Goal: Information Seeking & Learning: Check status

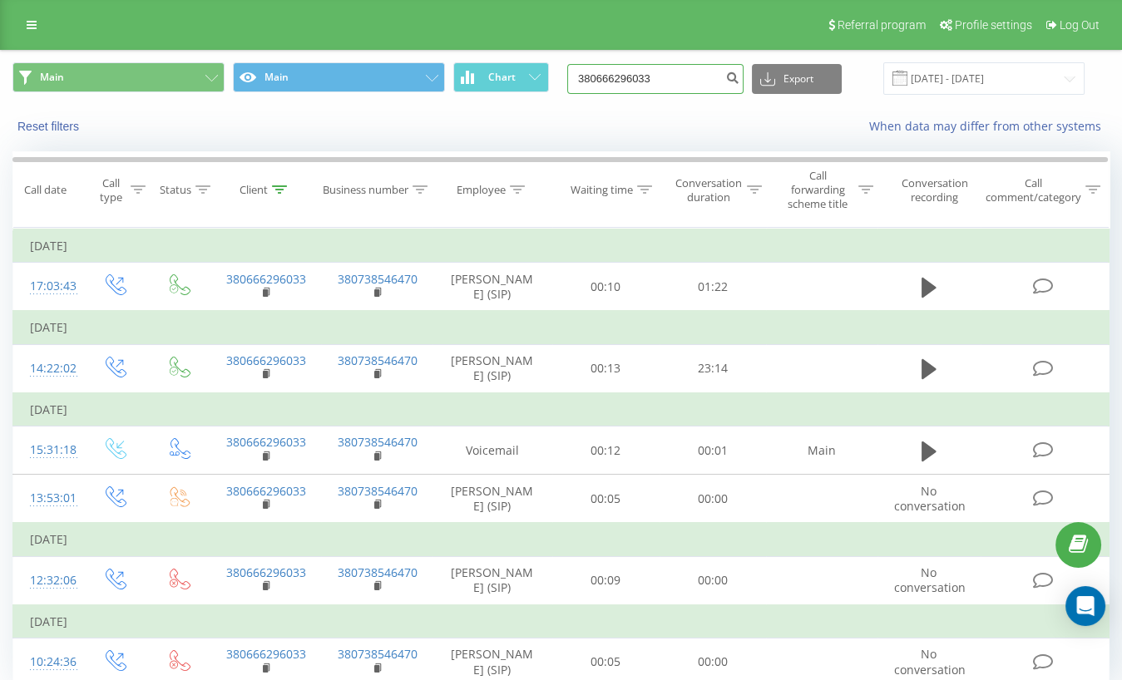
click at [698, 81] on input "380666296033" at bounding box center [655, 79] width 176 height 30
click at [739, 76] on icon "submit" at bounding box center [732, 76] width 14 height 10
click at [980, 82] on input "22.06.2025 - 22.09.2025" at bounding box center [983, 78] width 201 height 32
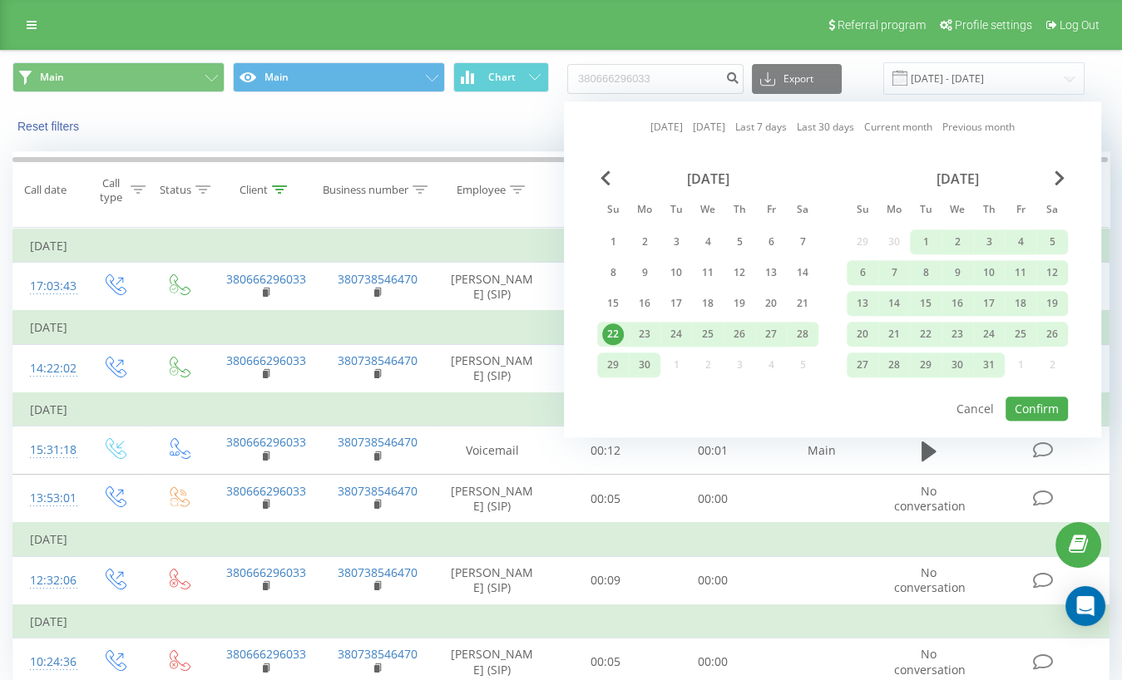
click at [654, 138] on div "Today Yesterday Last 7 days Last 30 days Current month Previous month June 2025…" at bounding box center [832, 269] width 537 height 336
click at [654, 128] on link "Today" at bounding box center [666, 128] width 32 height 16
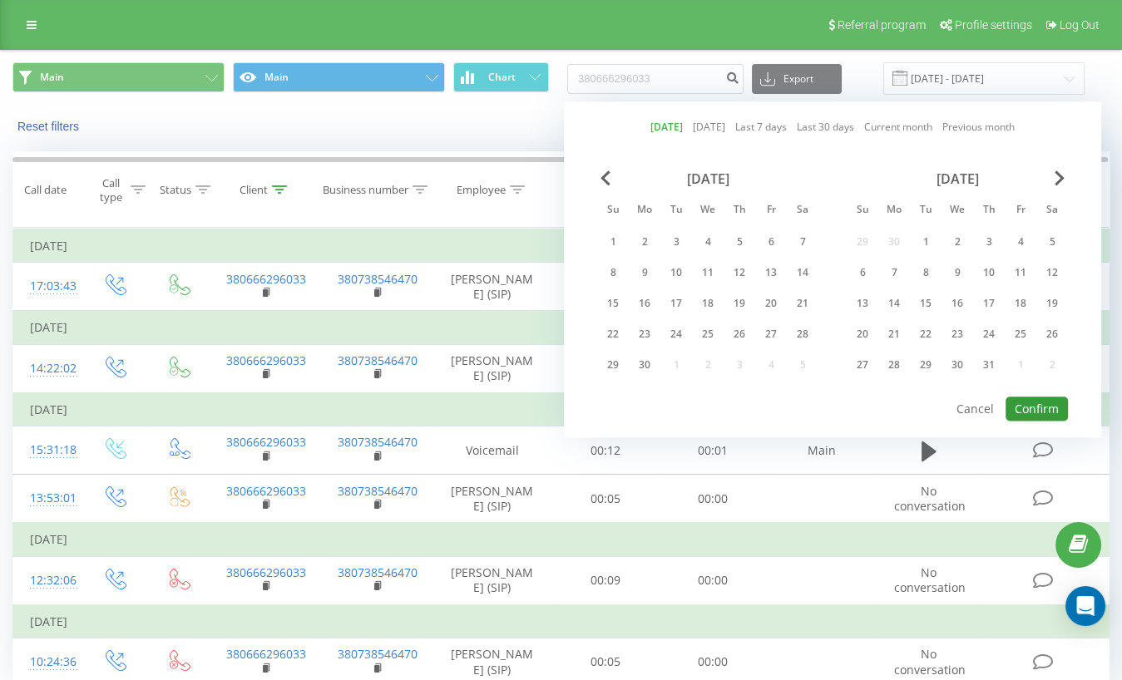
click at [1023, 412] on button "Confirm" at bounding box center [1036, 409] width 62 height 24
type input "[DATE] - [DATE]"
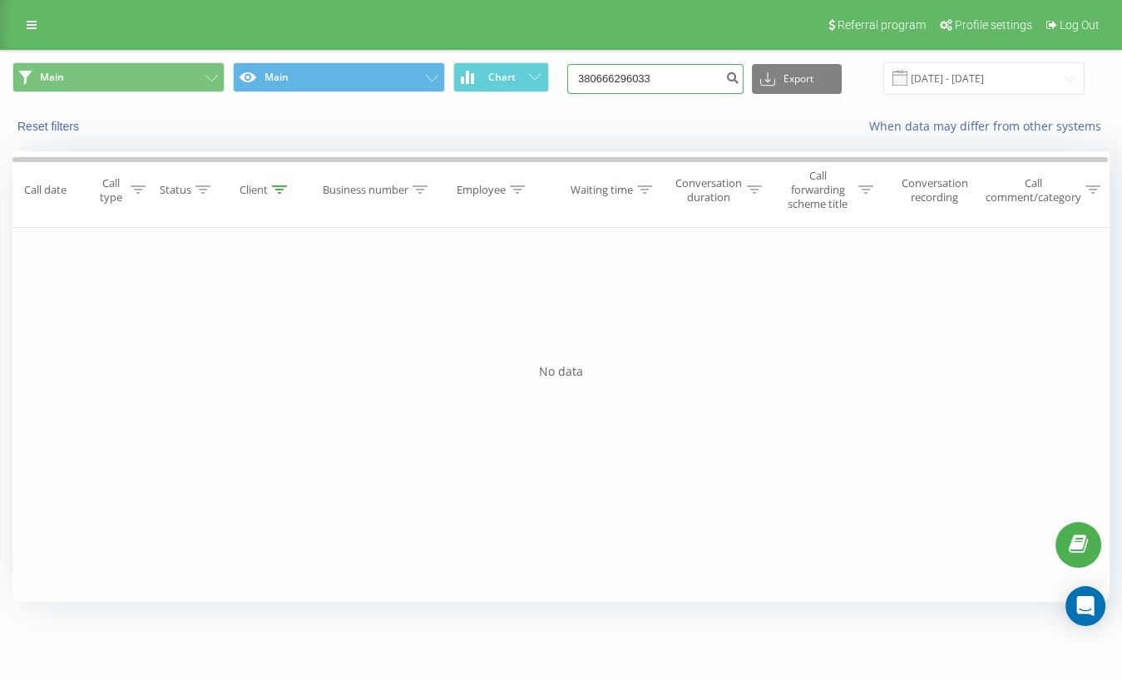
click at [682, 86] on input "380666296033" at bounding box center [655, 79] width 176 height 30
click at [34, 118] on div "Reset filters" at bounding box center [211, 126] width 420 height 17
click at [34, 129] on button "Reset filters" at bounding box center [49, 126] width 75 height 15
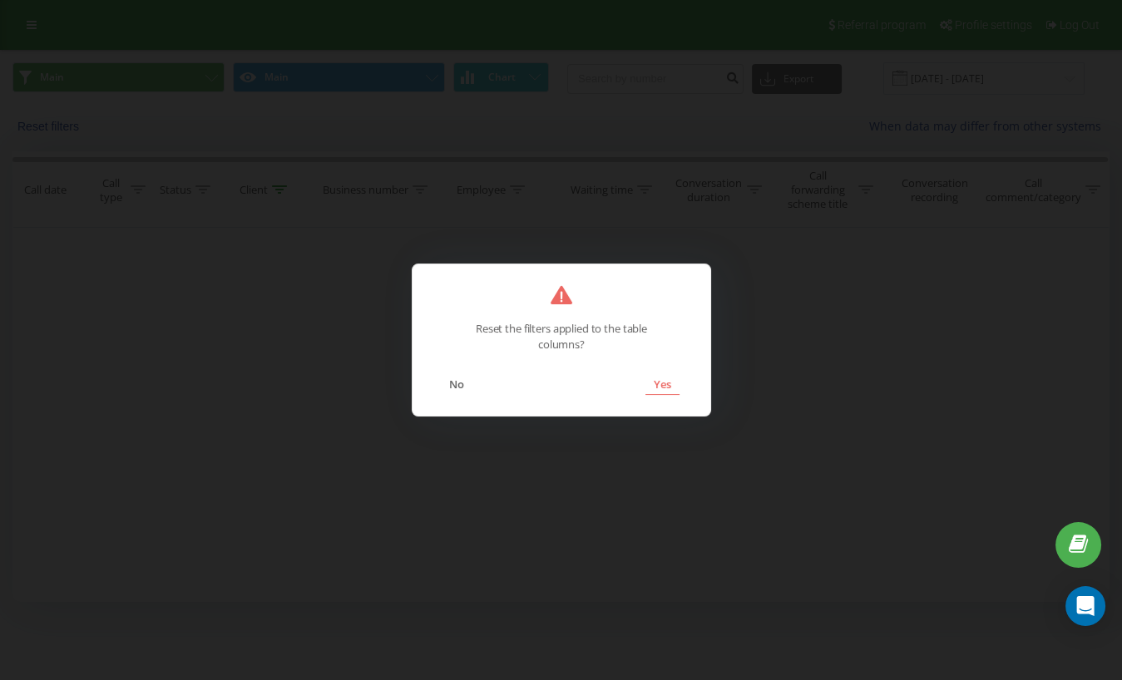
click at [647, 379] on button "Yes" at bounding box center [661, 384] width 34 height 22
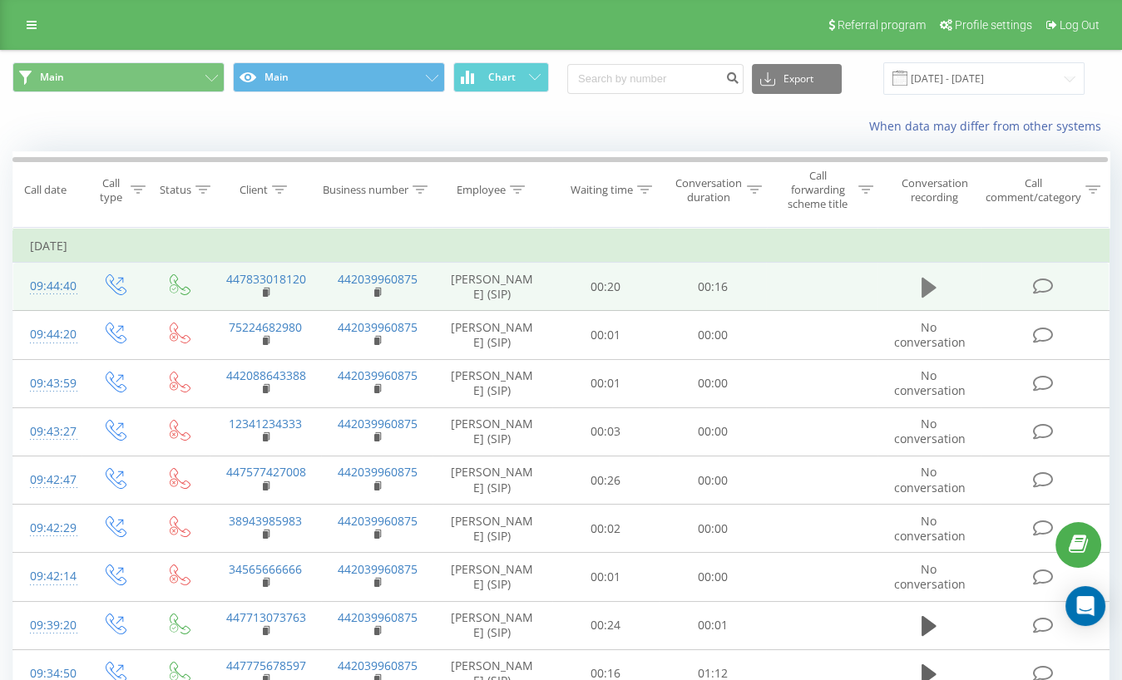
click at [923, 292] on icon at bounding box center [928, 288] width 15 height 20
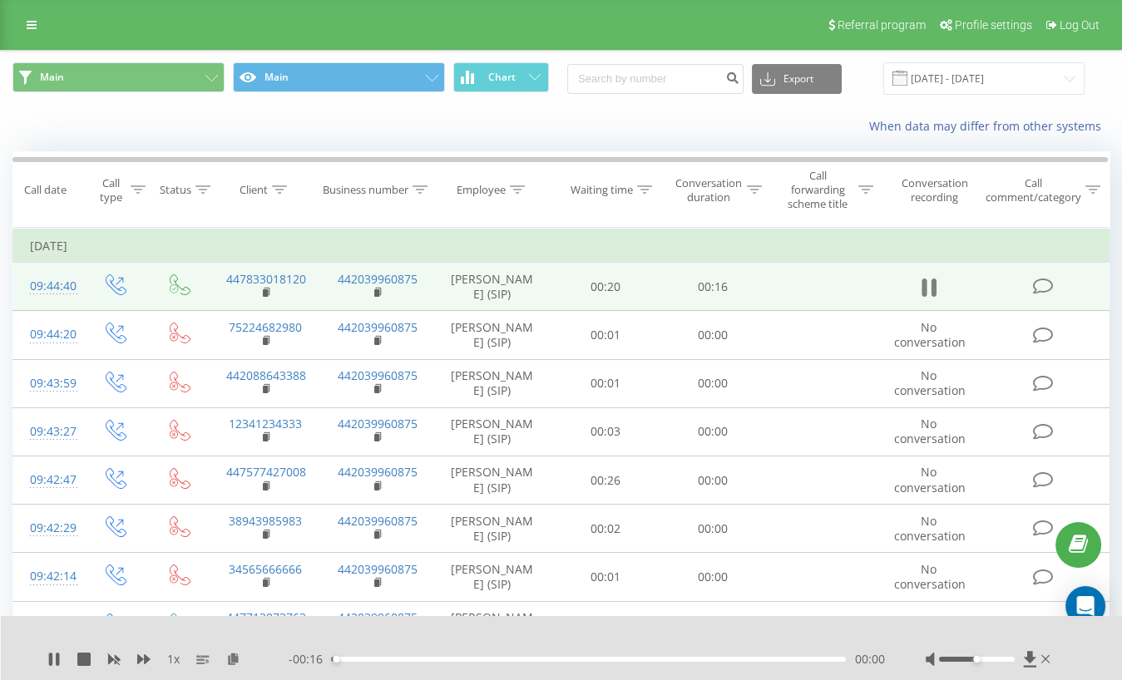
click at [928, 292] on icon at bounding box center [928, 287] width 15 height 23
click at [1028, 664] on icon at bounding box center [1030, 659] width 14 height 17
click at [1027, 668] on div "1 x - 00:16 00:00 00:00" at bounding box center [562, 648] width 1122 height 64
click at [1031, 651] on icon at bounding box center [1030, 659] width 14 height 17
click at [20, 22] on link at bounding box center [32, 24] width 30 height 23
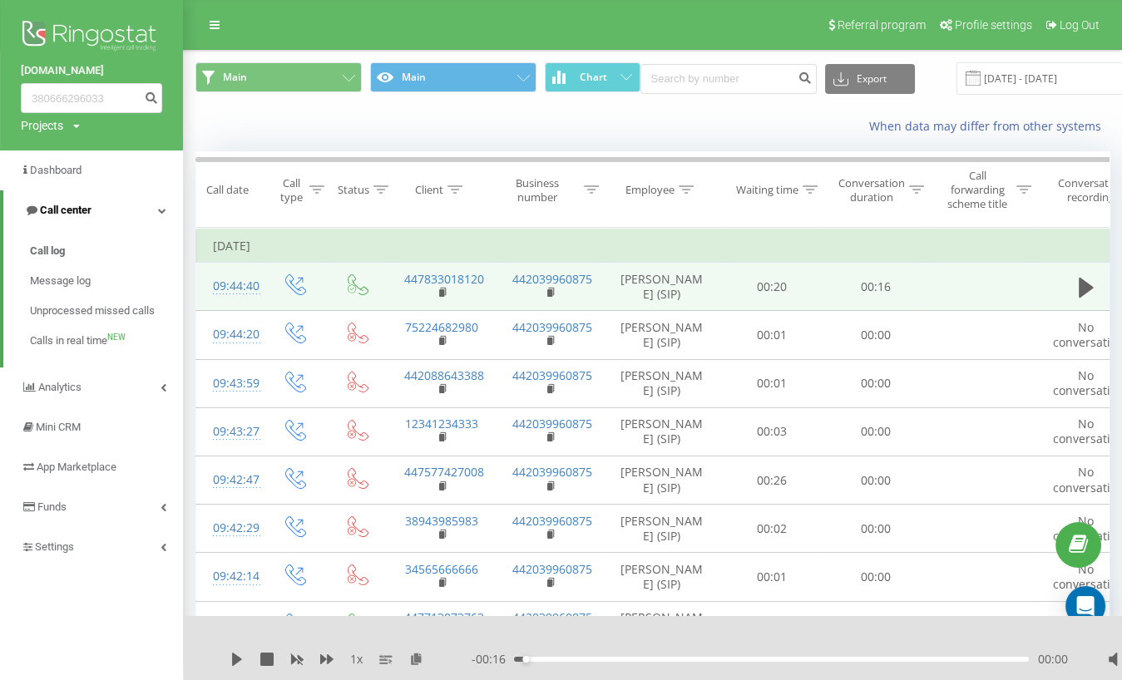
click at [94, 208] on link "Call center" at bounding box center [93, 210] width 180 height 40
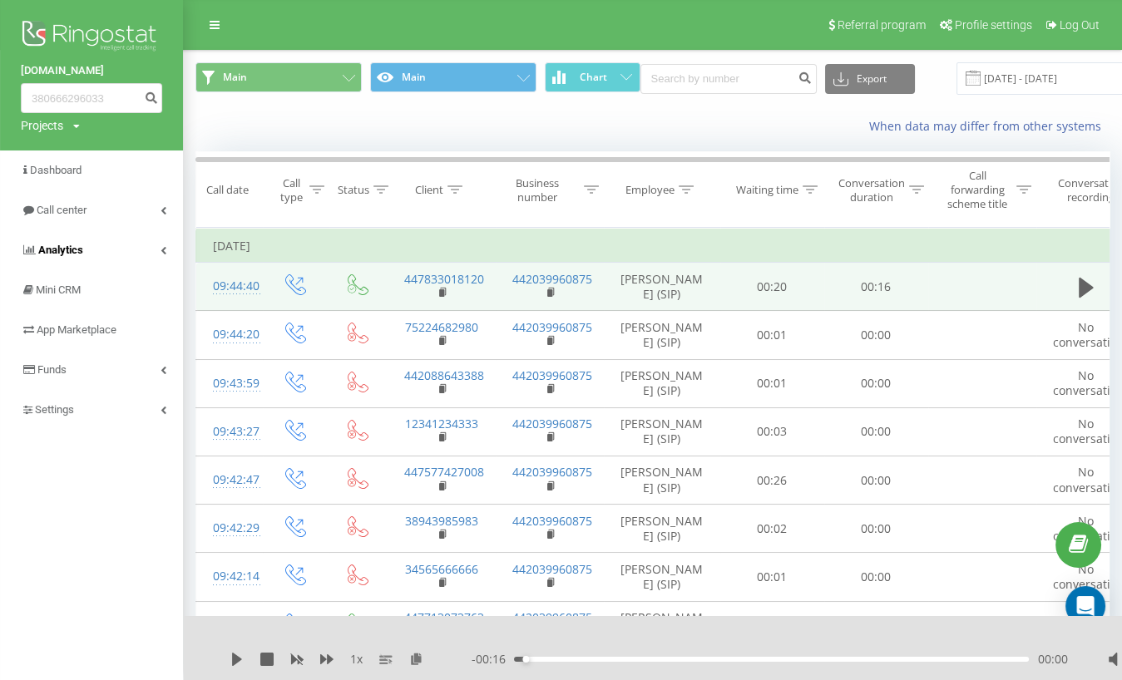
click at [77, 264] on link "Analytics" at bounding box center [91, 250] width 183 height 40
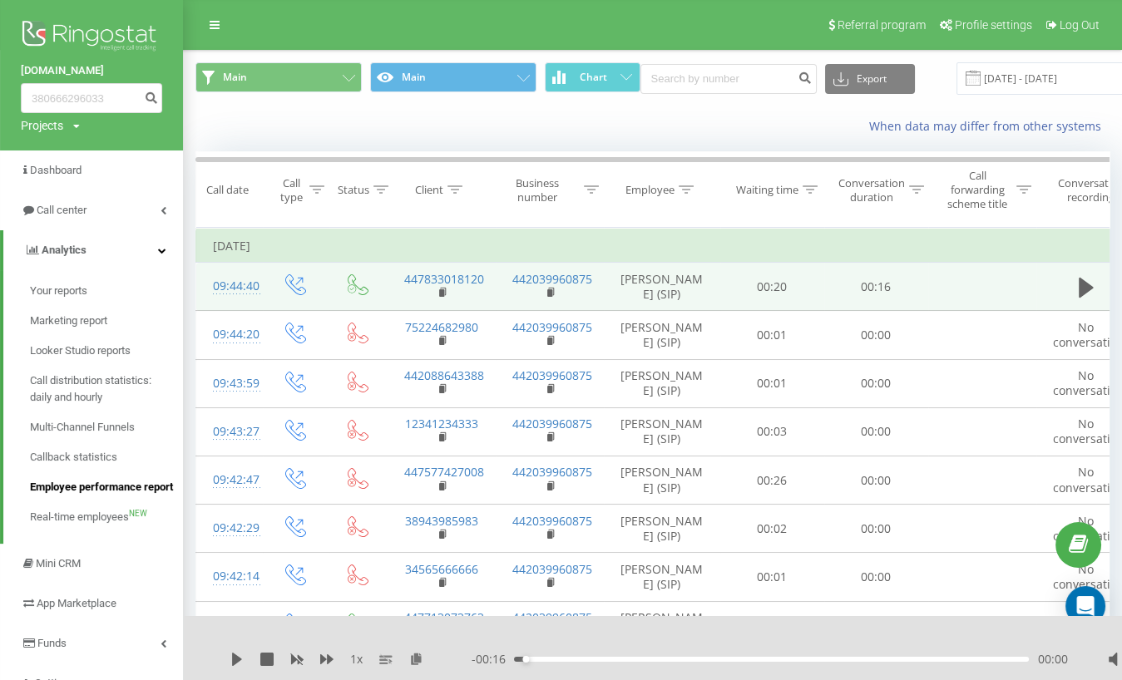
click at [118, 491] on span "Employee performance report" at bounding box center [101, 487] width 143 height 17
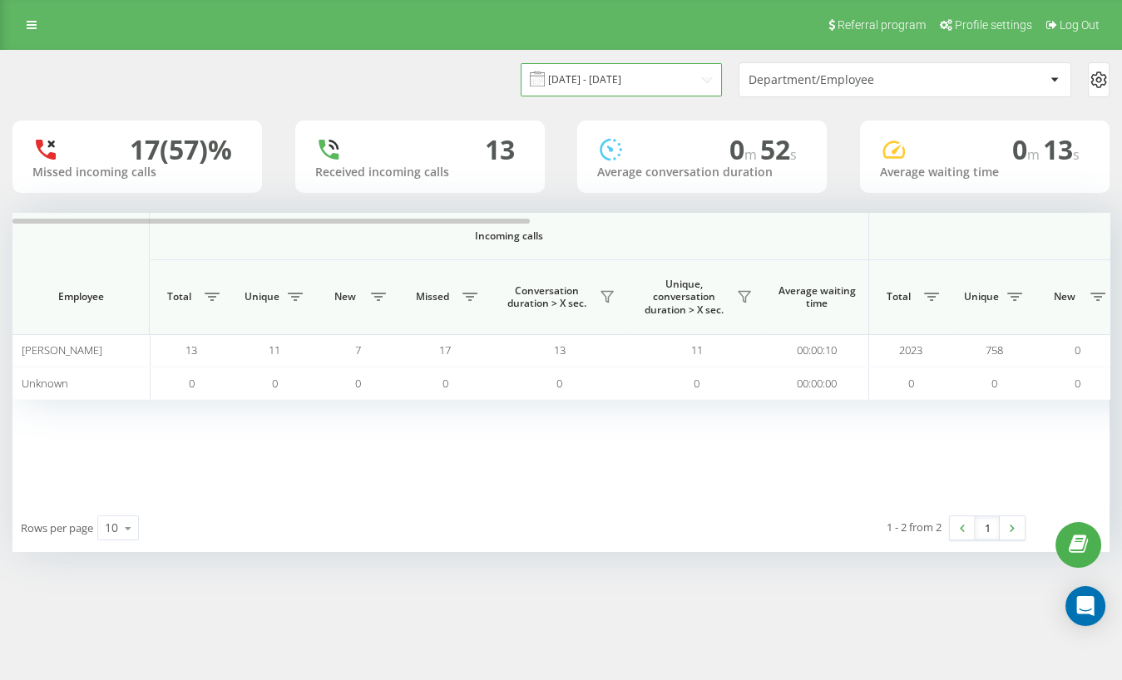
click at [664, 77] on input "23.08.2025 - 23.09.2025" at bounding box center [621, 79] width 201 height 32
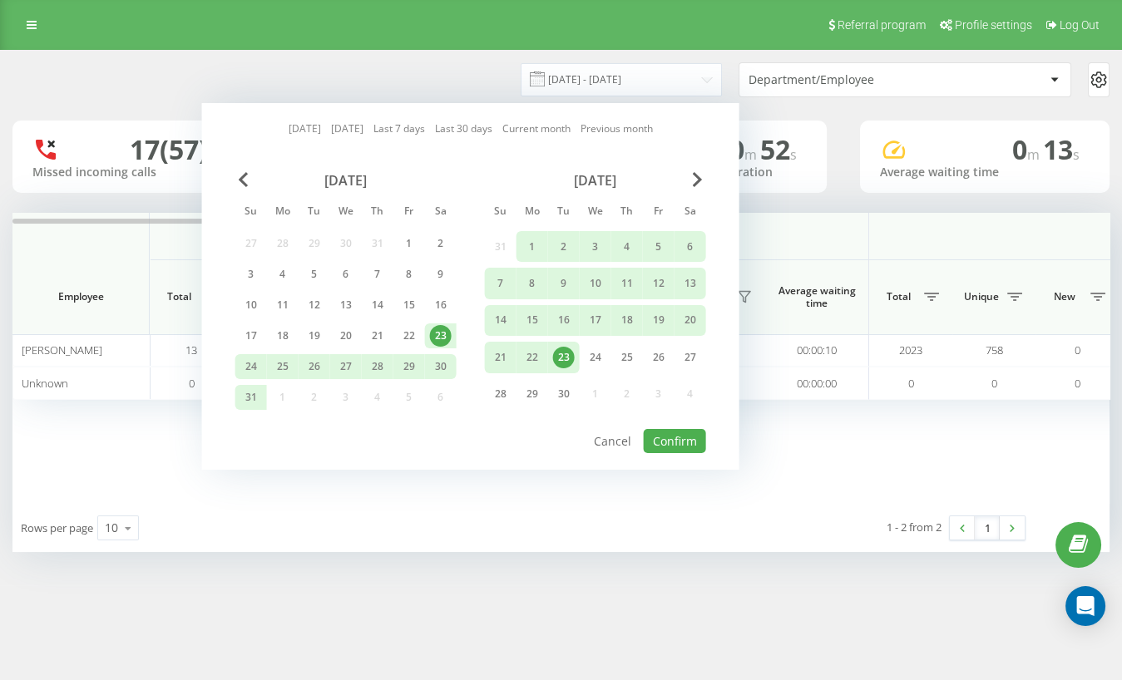
click at [562, 353] on div "23" at bounding box center [564, 358] width 22 height 22
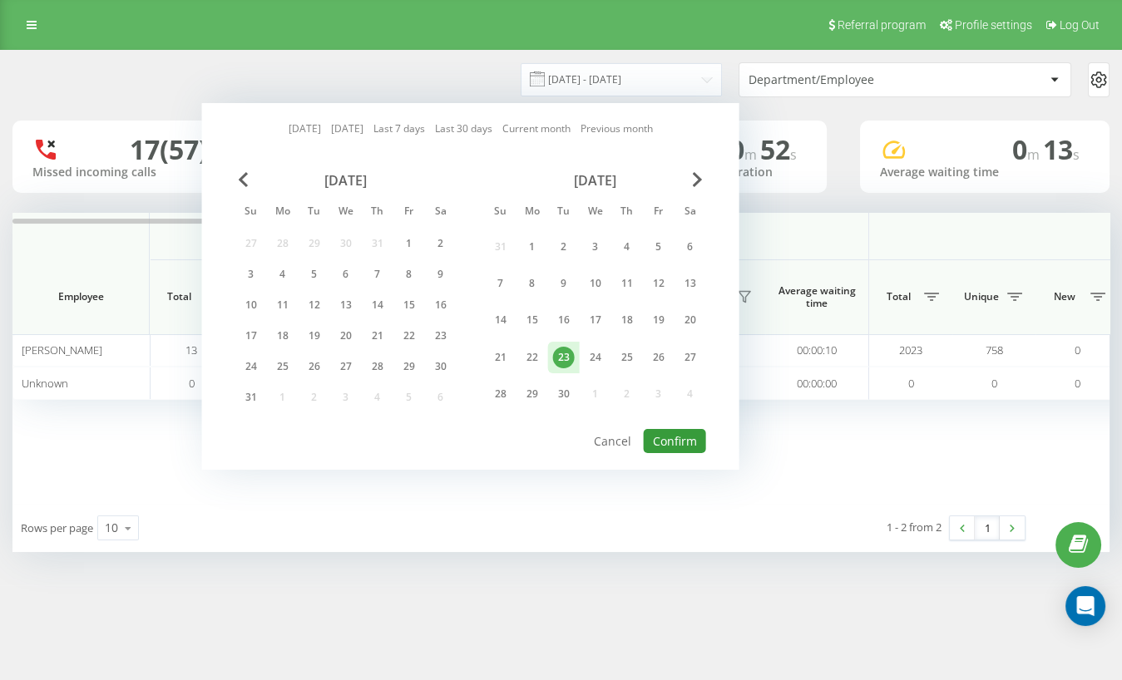
click at [680, 443] on button "Confirm" at bounding box center [675, 441] width 62 height 24
type input "[DATE] - [DATE]"
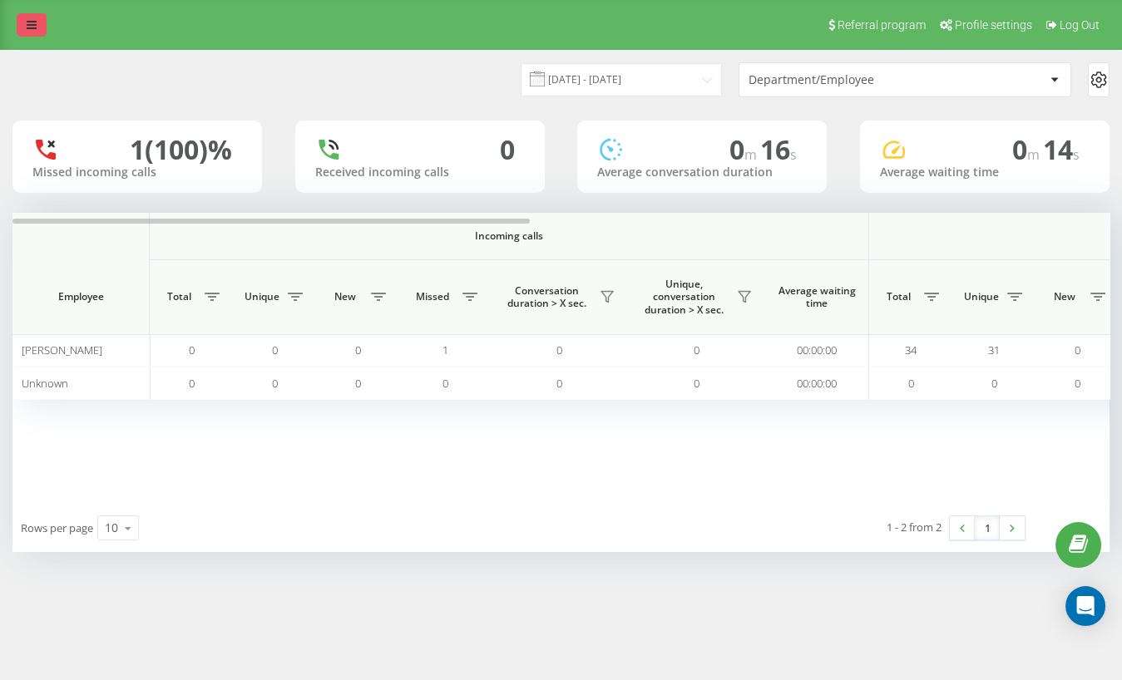
click at [27, 23] on icon at bounding box center [32, 25] width 10 height 12
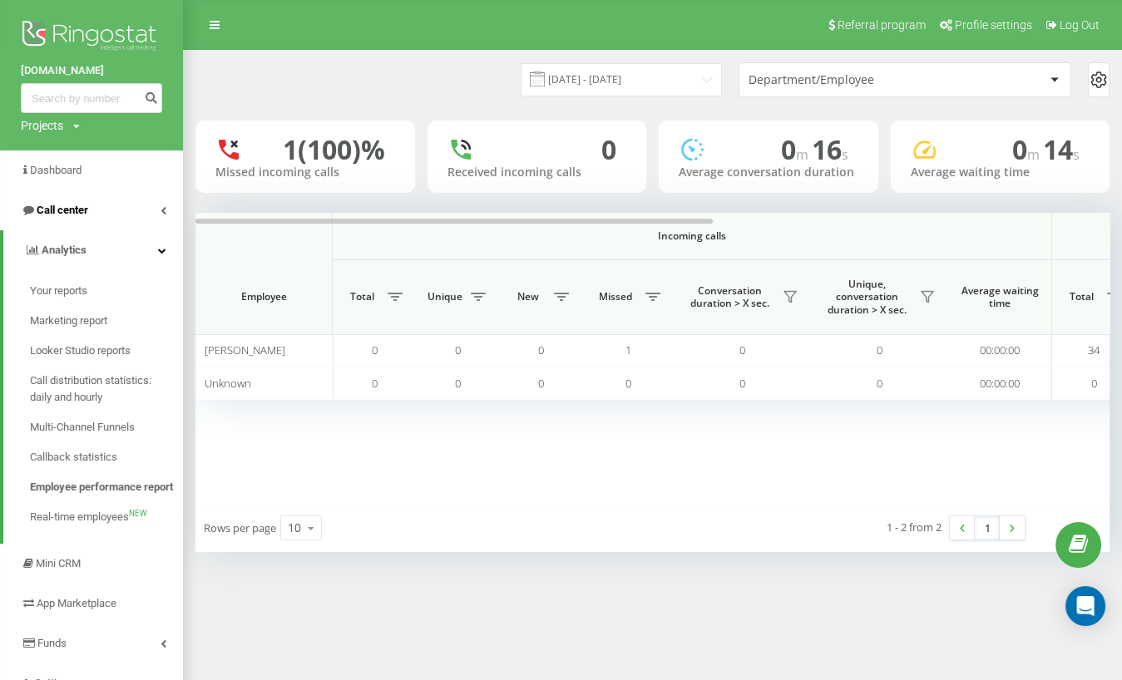
click at [77, 196] on link "Call center" at bounding box center [91, 210] width 183 height 40
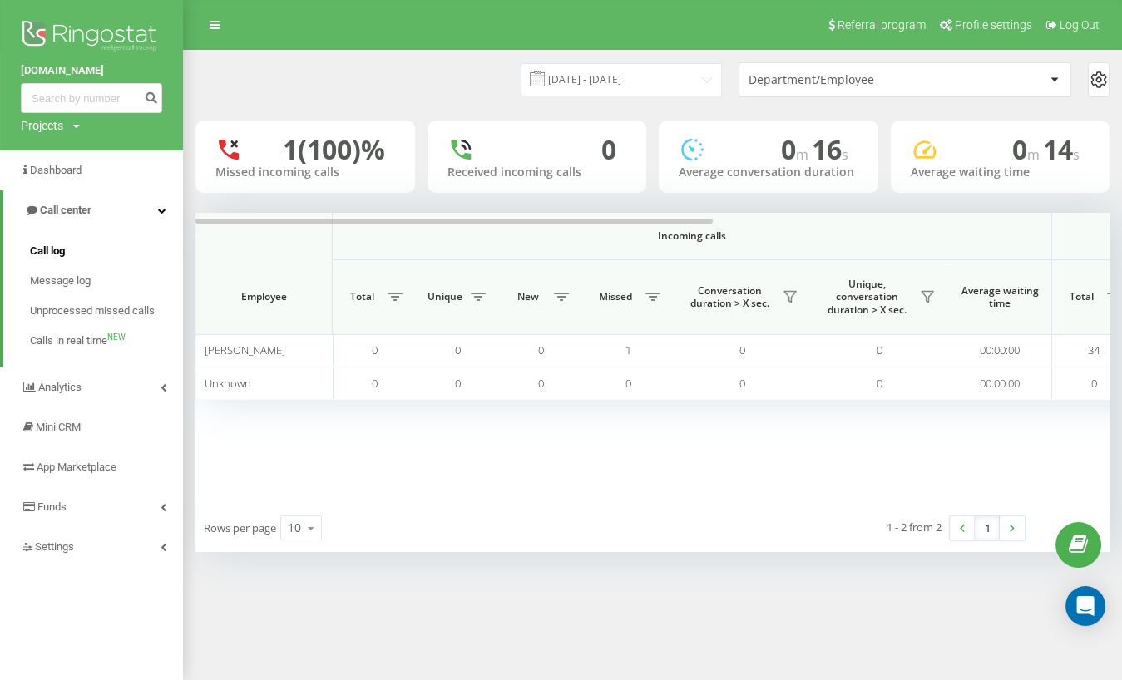
click at [81, 249] on link "Call log" at bounding box center [106, 251] width 153 height 30
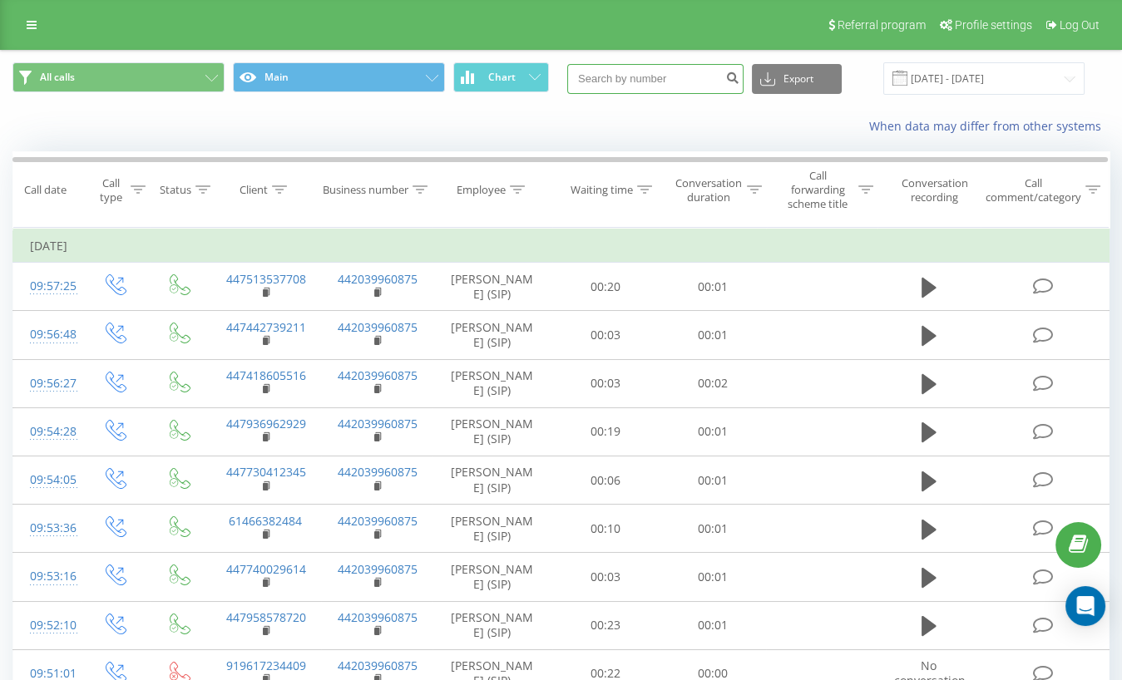
click at [718, 81] on input at bounding box center [655, 79] width 176 height 30
paste input "0666296033"
type input "0666296033"
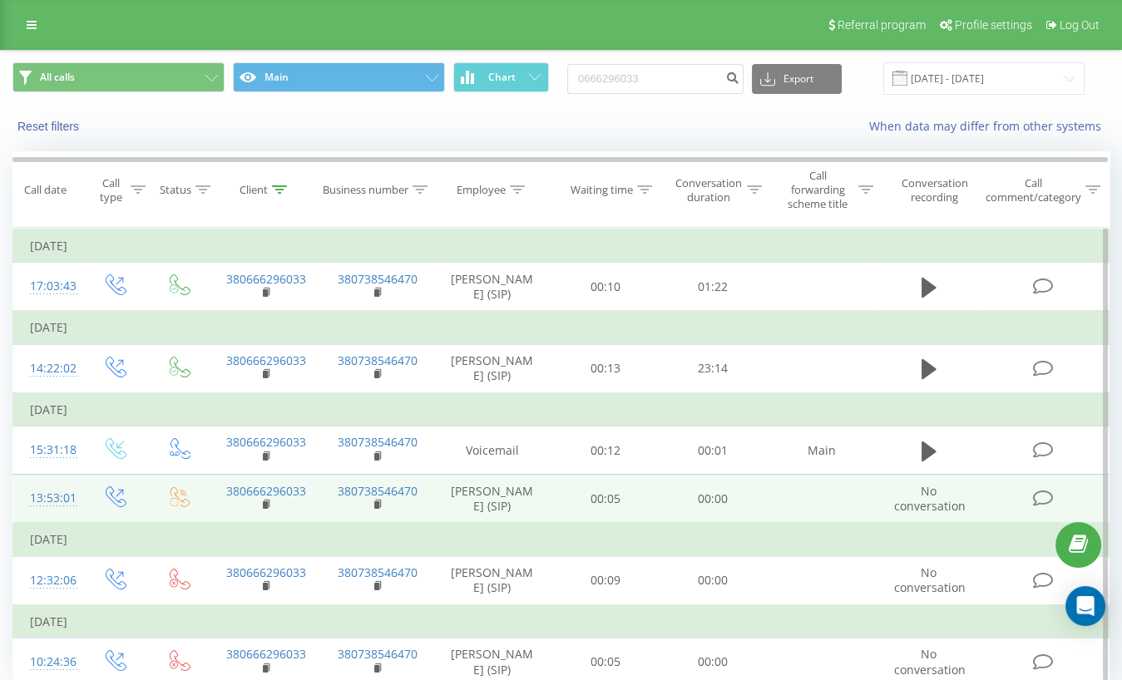
scroll to position [64, 0]
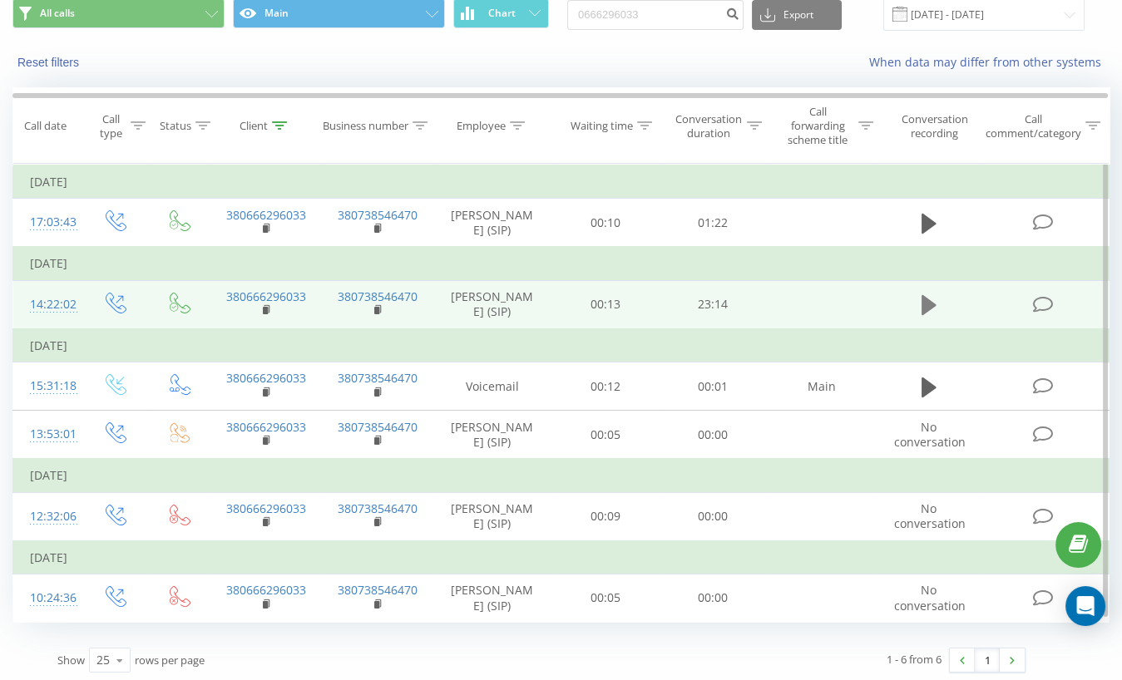
click at [923, 295] on icon at bounding box center [928, 305] width 15 height 20
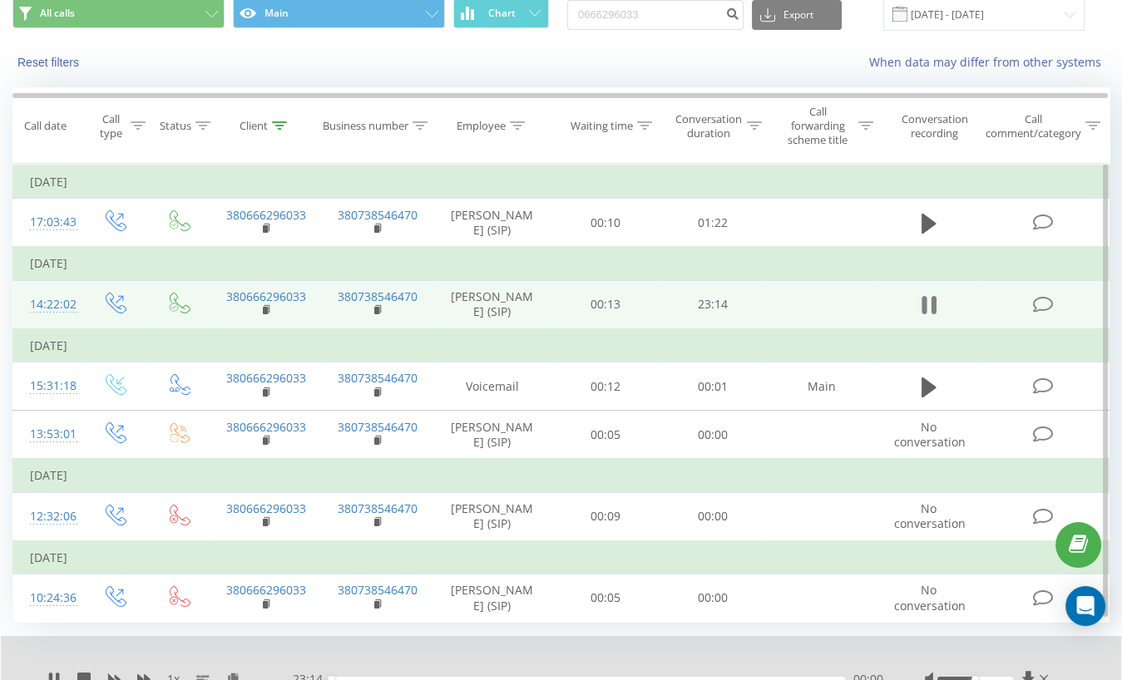
click at [929, 305] on icon at bounding box center [928, 305] width 15 height 23
click at [232, 673] on icon at bounding box center [233, 679] width 14 height 12
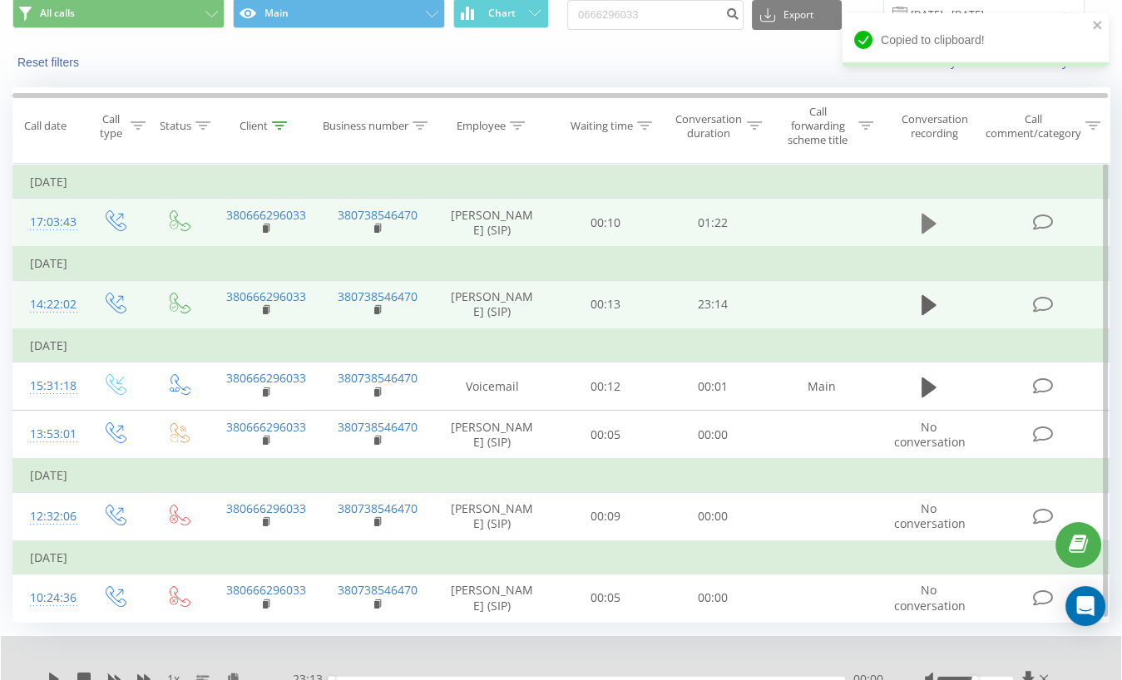
click at [935, 230] on icon at bounding box center [928, 223] width 15 height 23
click at [929, 225] on icon at bounding box center [928, 223] width 15 height 23
click at [233, 673] on icon at bounding box center [233, 679] width 14 height 12
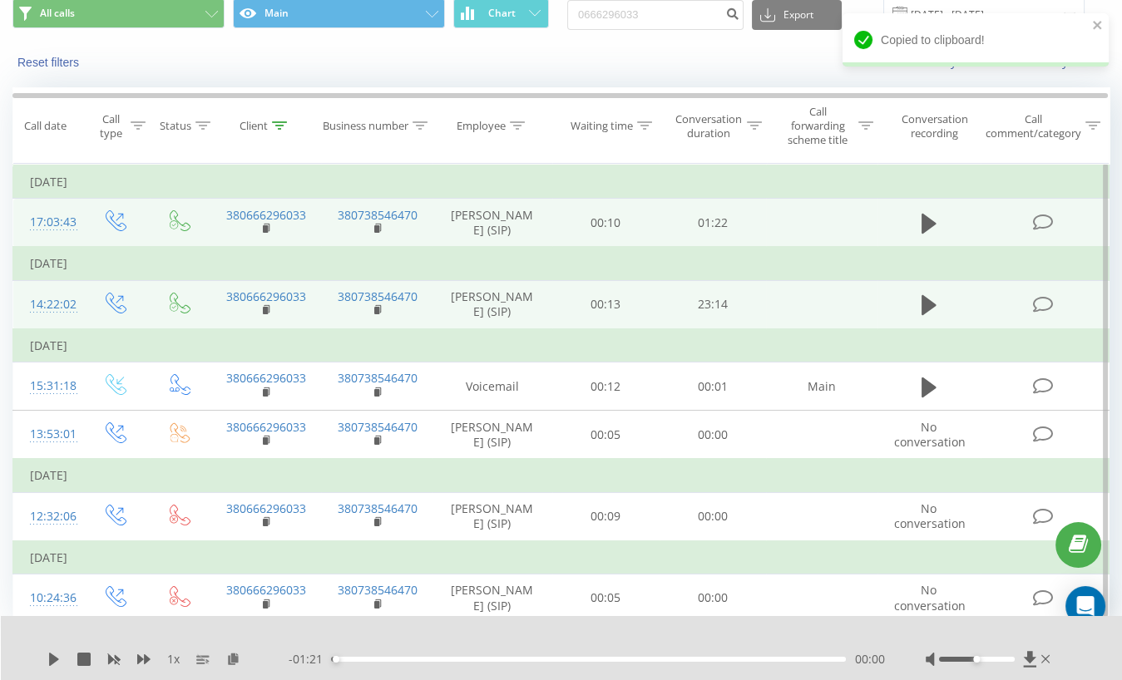
scroll to position [0, 0]
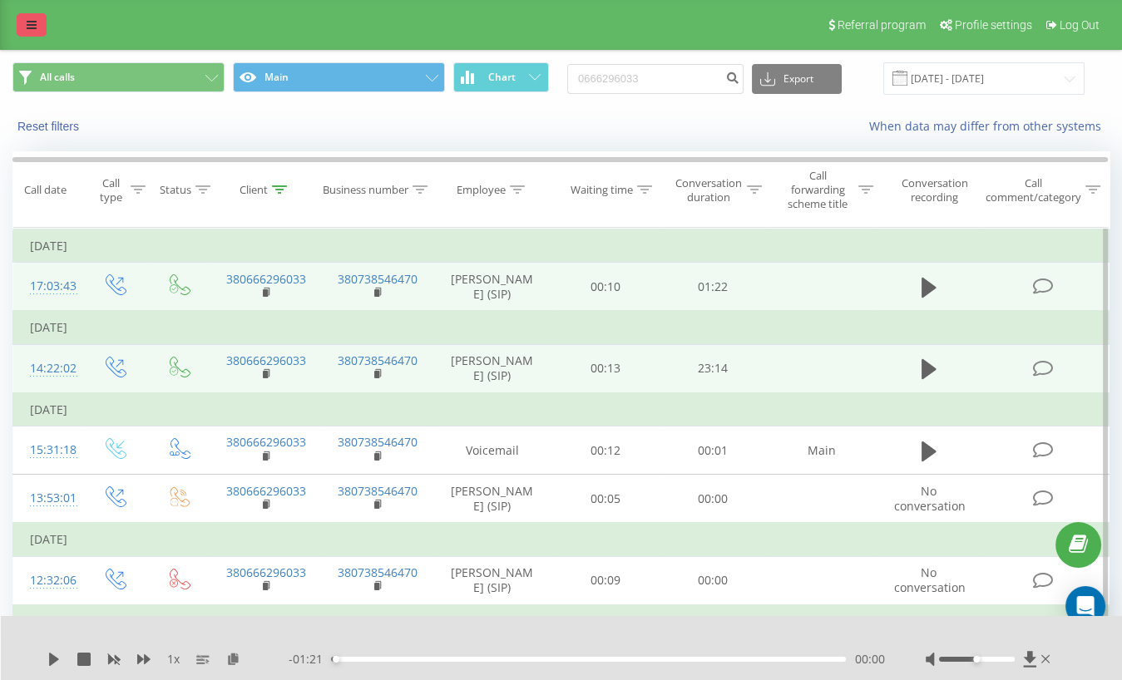
click at [38, 25] on link at bounding box center [32, 24] width 30 height 23
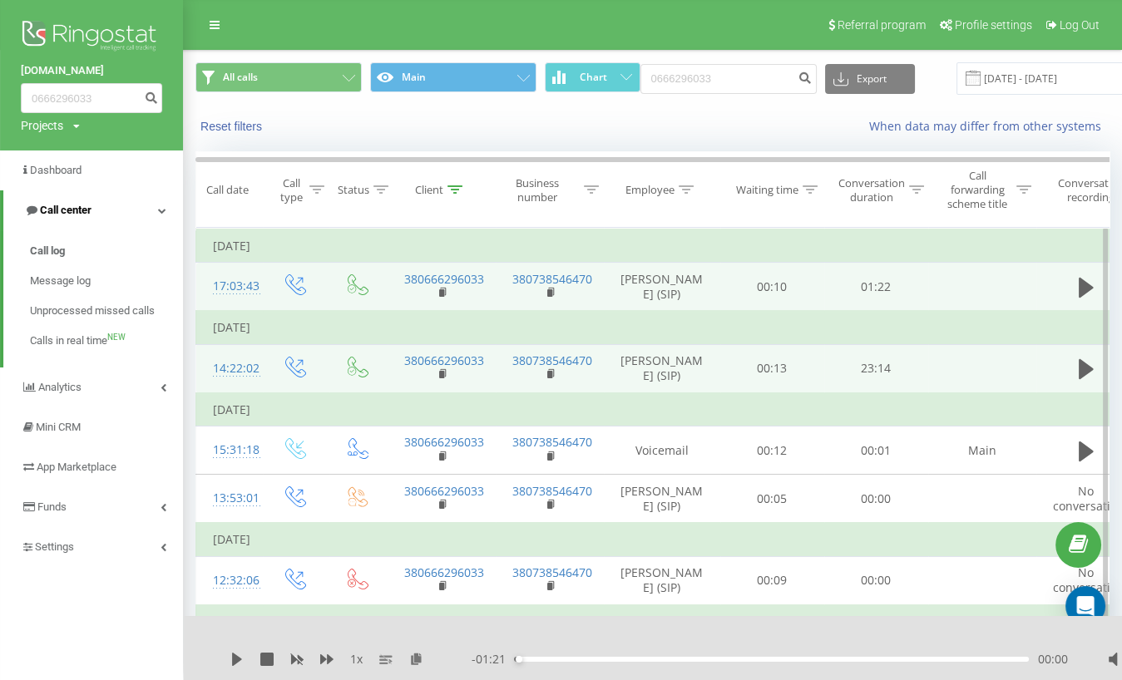
click at [149, 209] on link "Call center" at bounding box center [93, 210] width 180 height 40
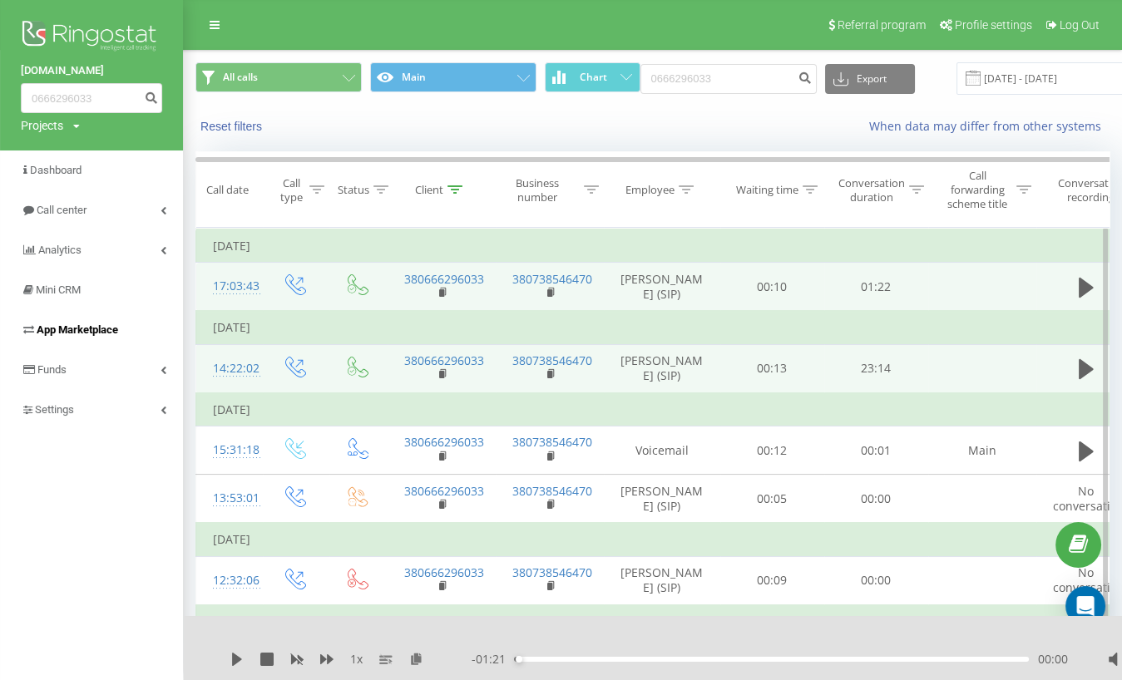
click at [86, 322] on link "App Marketplace" at bounding box center [91, 330] width 183 height 40
click at [145, 218] on link "Call center" at bounding box center [91, 210] width 183 height 40
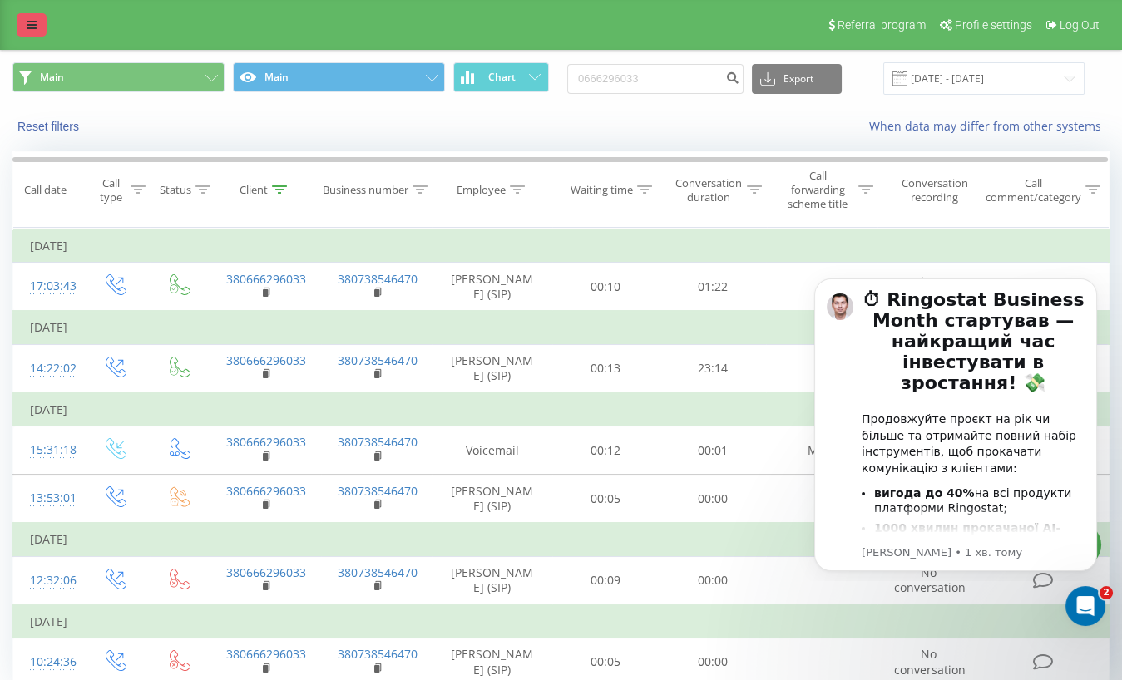
click at [37, 33] on link at bounding box center [32, 24] width 30 height 23
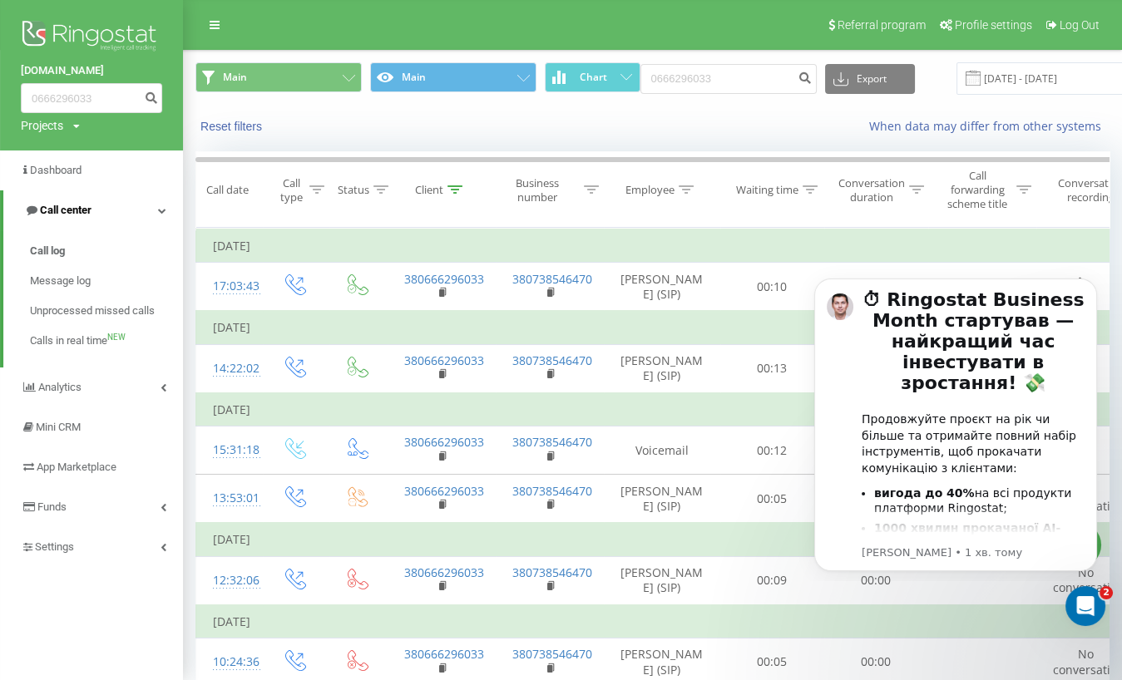
click at [159, 220] on link "Call center" at bounding box center [93, 210] width 180 height 40
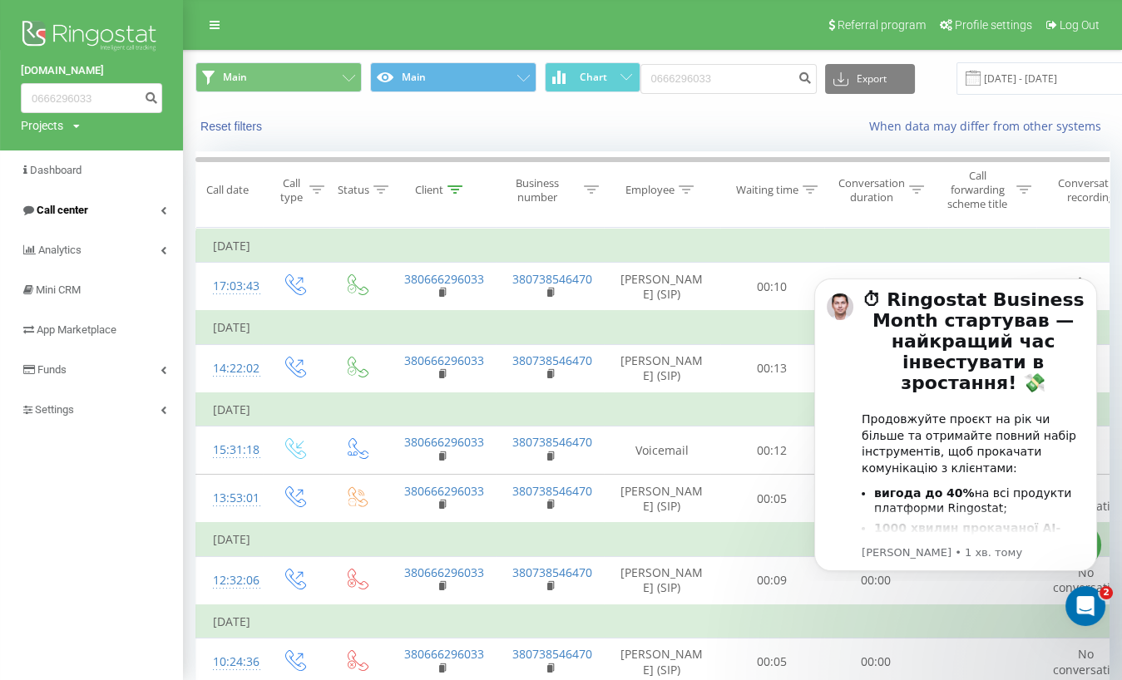
click at [160, 217] on link "Call center" at bounding box center [91, 210] width 183 height 40
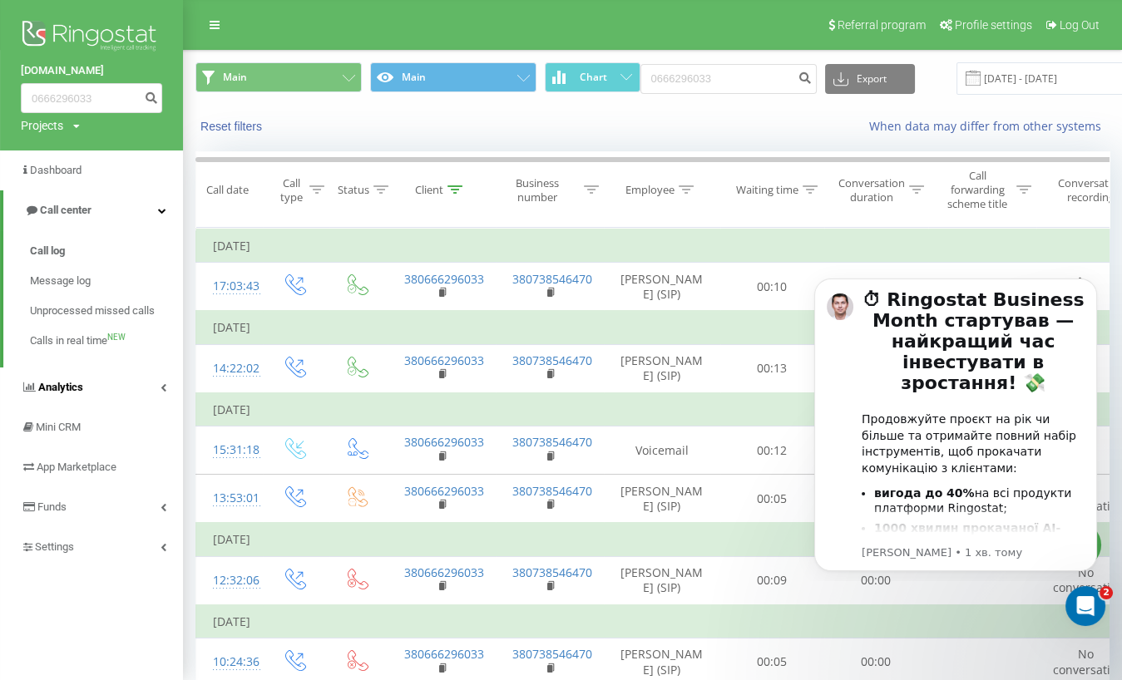
click at [143, 388] on link "Analytics" at bounding box center [91, 388] width 183 height 40
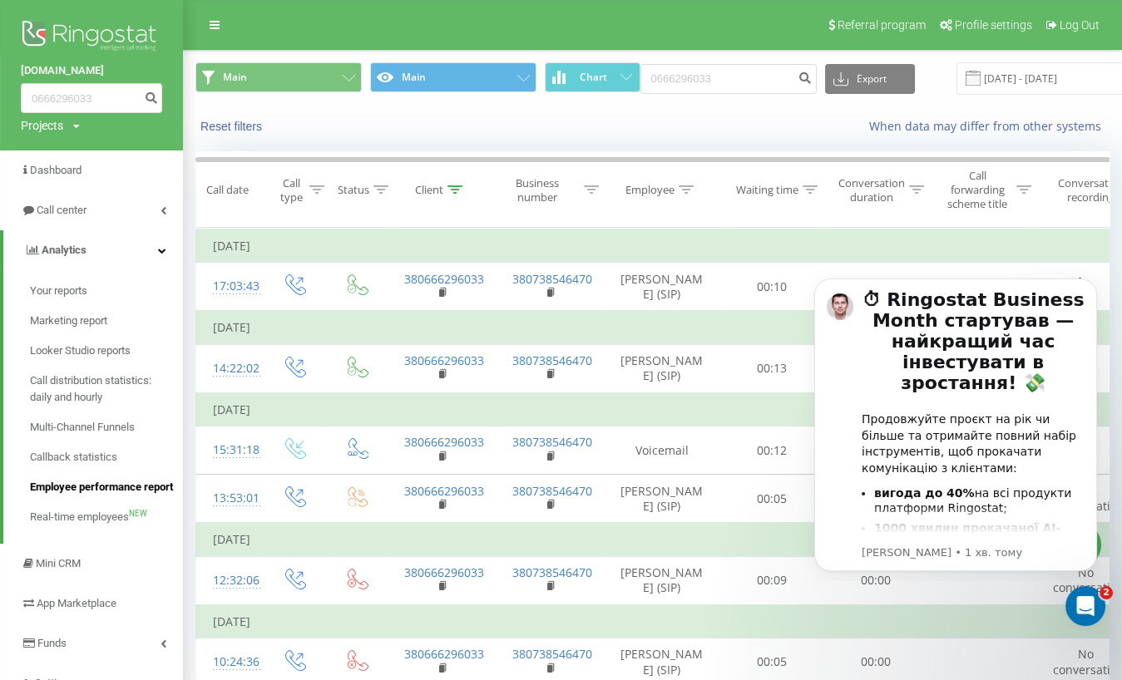
click at [96, 483] on span "Employee performance report" at bounding box center [101, 487] width 143 height 17
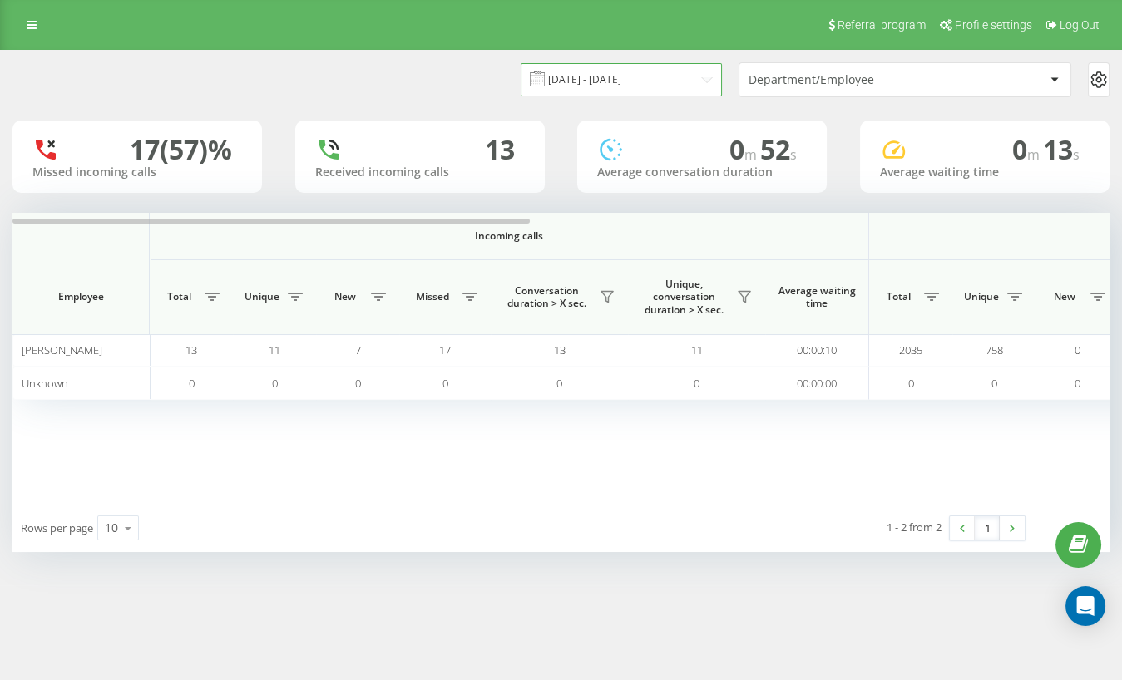
click at [632, 88] on input "[DATE] - [DATE]" at bounding box center [621, 79] width 201 height 32
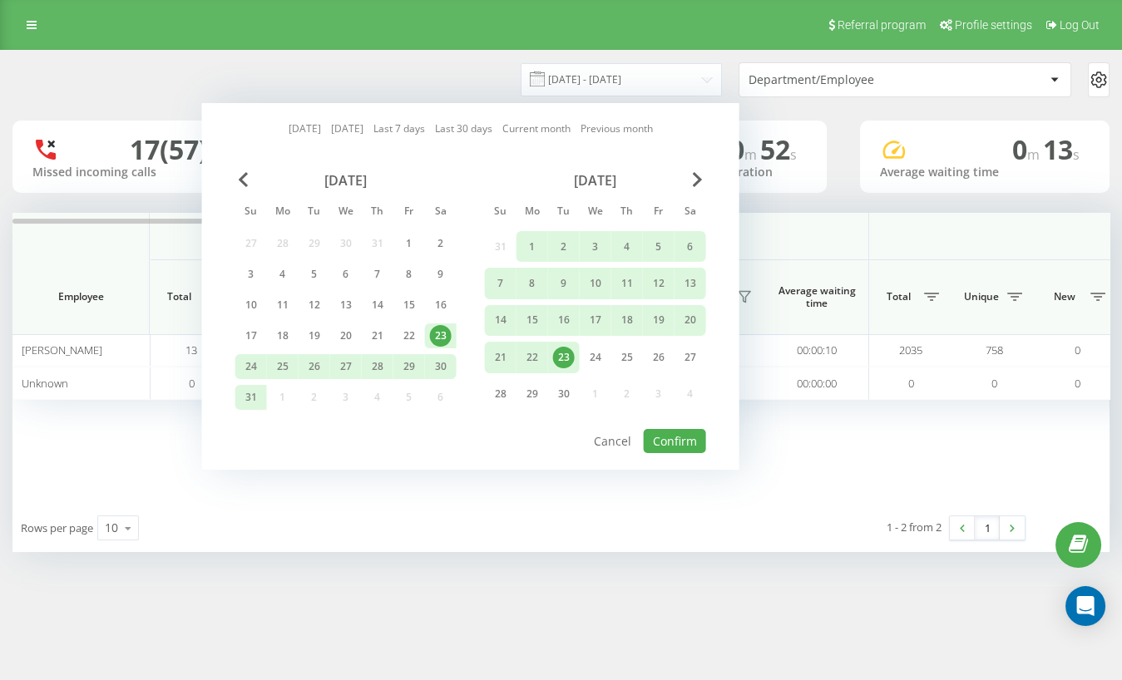
click at [563, 349] on div "23" at bounding box center [564, 358] width 22 height 22
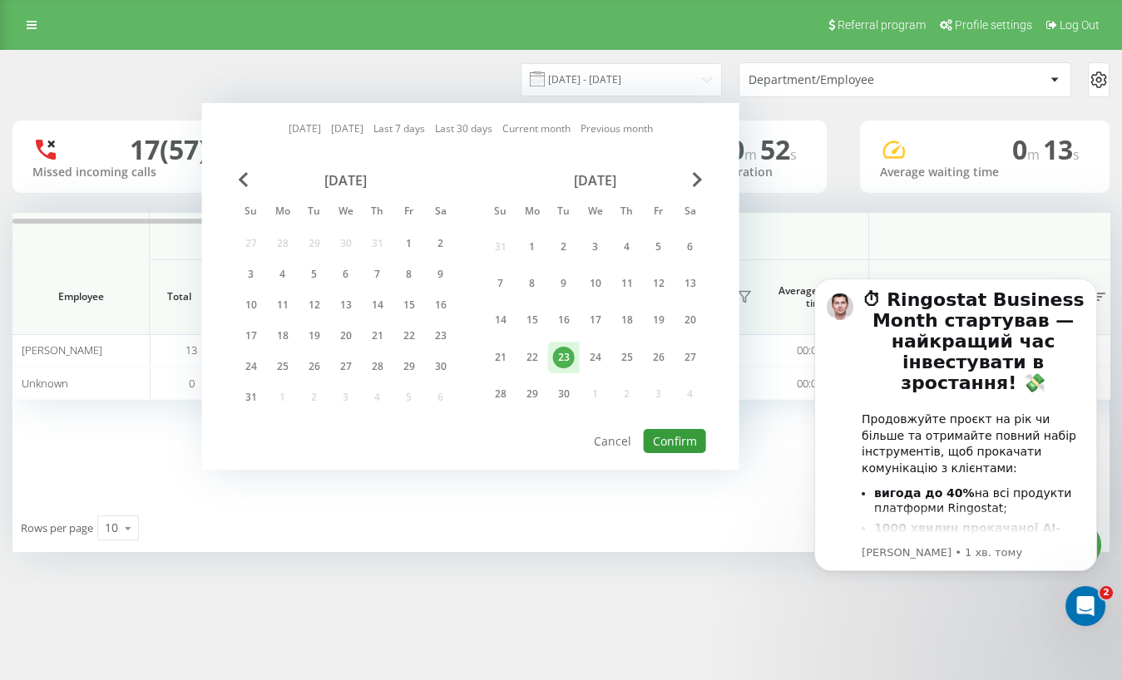
click at [681, 445] on button "Confirm" at bounding box center [675, 441] width 62 height 24
type input "[DATE] - [DATE]"
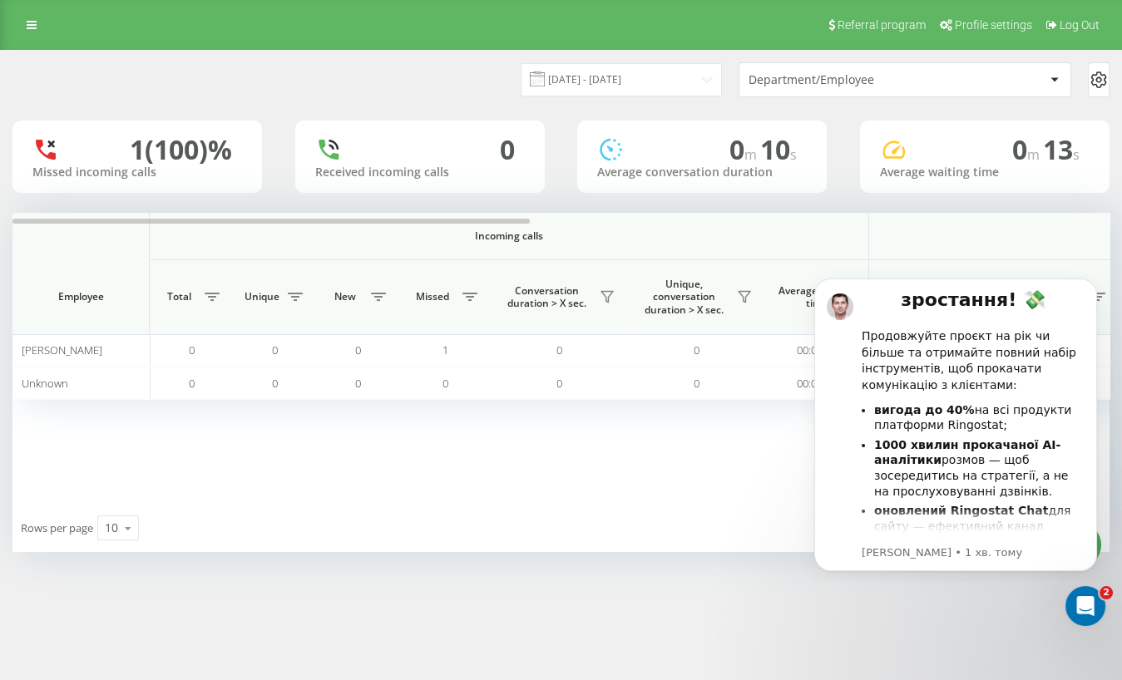
scroll to position [86, 0]
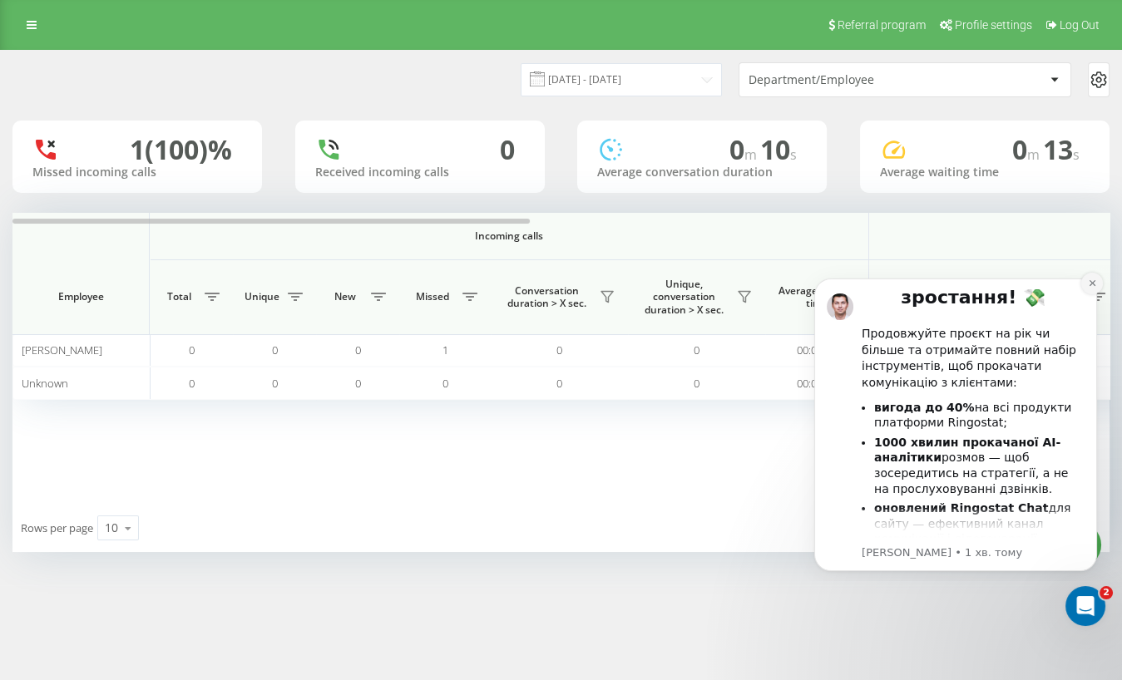
click at [1090, 284] on icon "Dismiss notification" at bounding box center [1092, 283] width 9 height 9
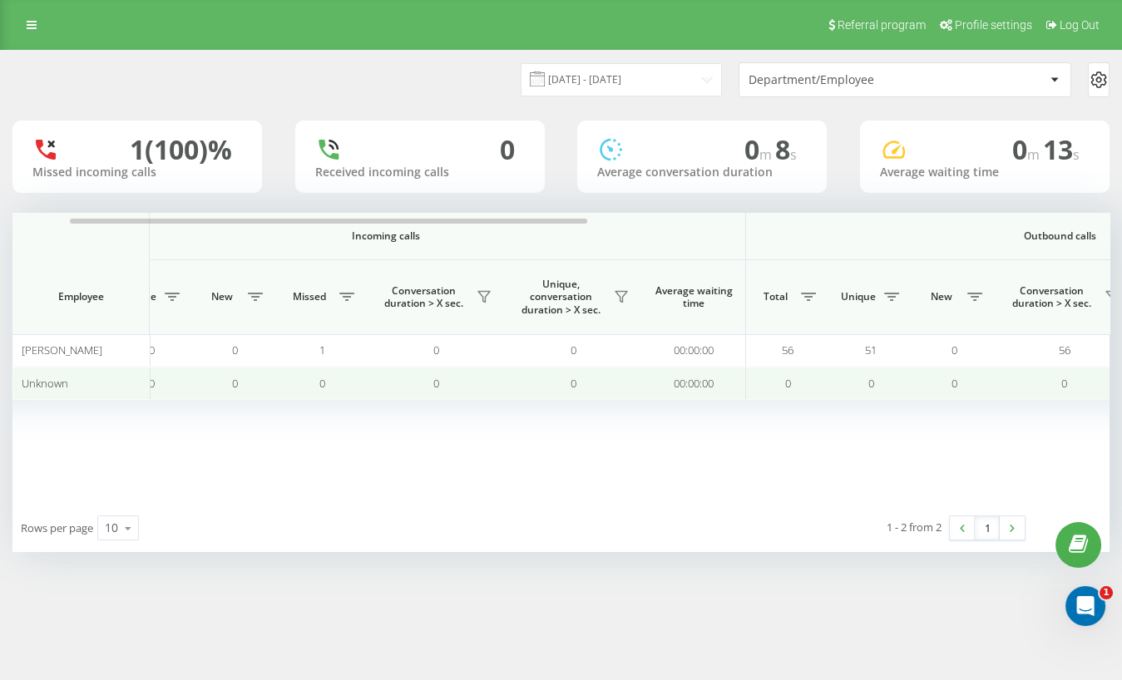
scroll to position [0, 122]
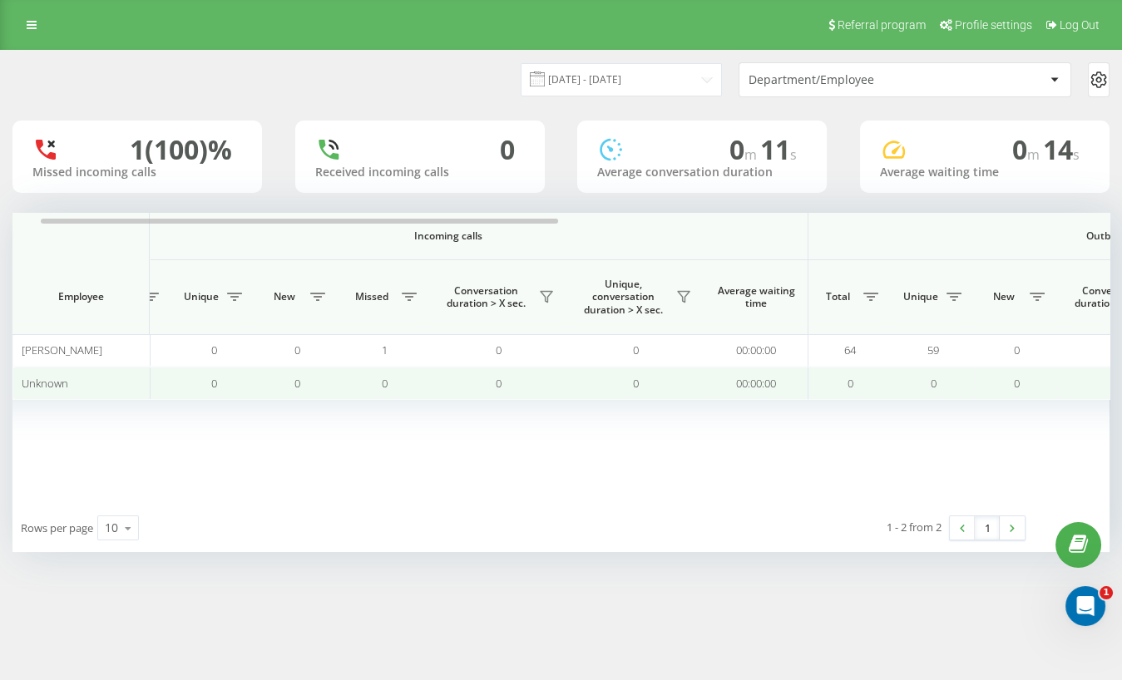
scroll to position [0, 148]
